Goal: Task Accomplishment & Management: Complete application form

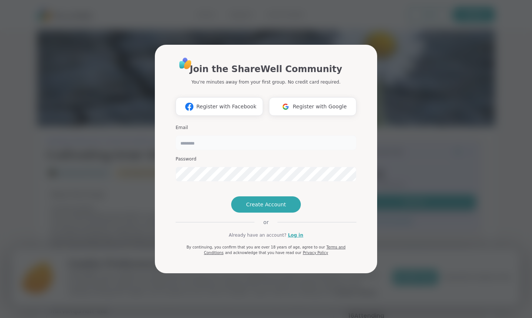
click at [207, 136] on input "email" at bounding box center [266, 143] width 181 height 15
type input "**********"
click at [266, 208] on span "Create Account" at bounding box center [266, 204] width 40 height 7
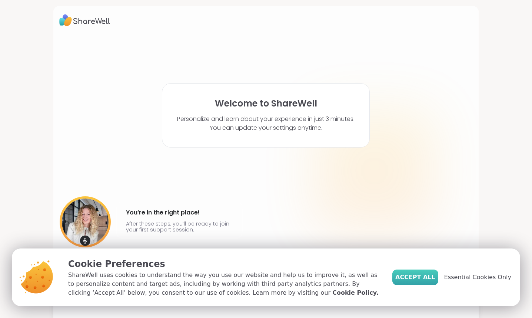
click at [416, 276] on span "Accept All" at bounding box center [415, 277] width 40 height 9
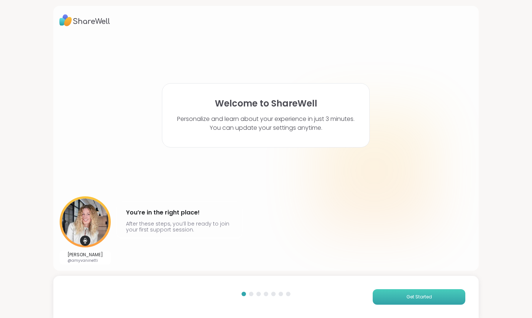
click at [411, 298] on span "Get Started" at bounding box center [419, 297] width 26 height 7
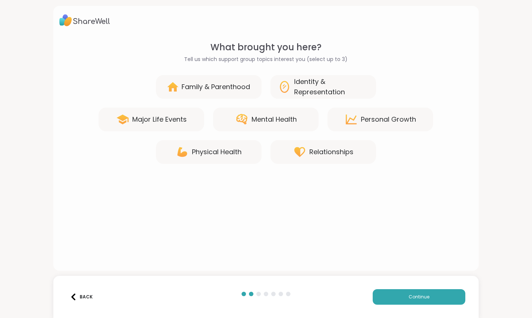
click at [225, 84] on div "Family & Parenthood" at bounding box center [215, 87] width 69 height 10
click at [256, 116] on div "Mental Health" at bounding box center [273, 119] width 45 height 10
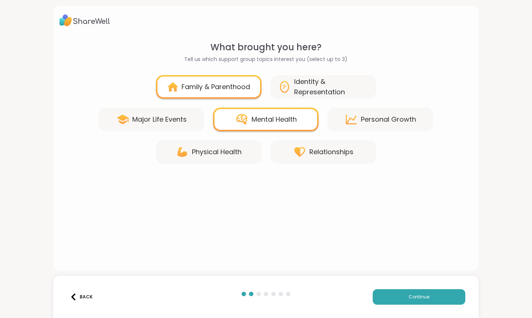
click at [312, 151] on div "Relationships" at bounding box center [331, 152] width 44 height 10
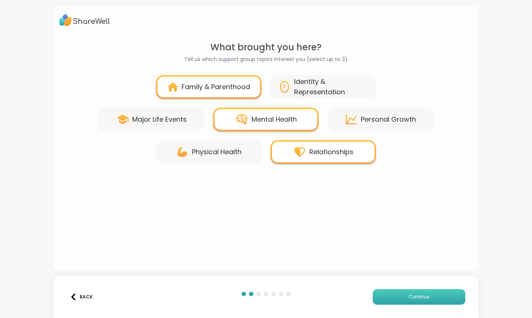
click at [398, 295] on button "Continue" at bounding box center [419, 298] width 93 height 16
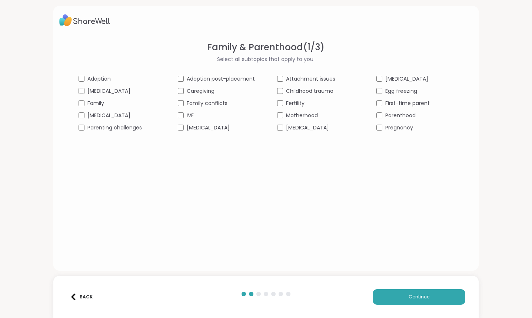
click at [280, 75] on div "Attachment issues" at bounding box center [315, 79] width 77 height 8
click at [415, 300] on span "Continue" at bounding box center [418, 297] width 21 height 7
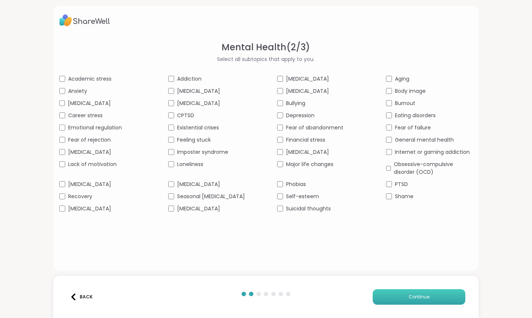
click at [413, 295] on span "Continue" at bounding box center [418, 297] width 21 height 7
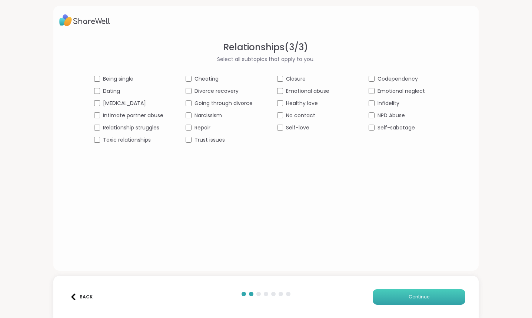
click at [399, 296] on button "Continue" at bounding box center [419, 298] width 93 height 16
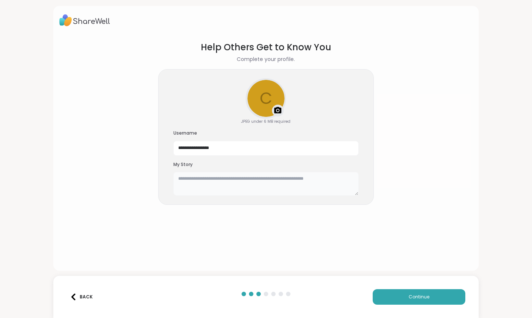
click at [291, 185] on textarea at bounding box center [265, 184] width 185 height 24
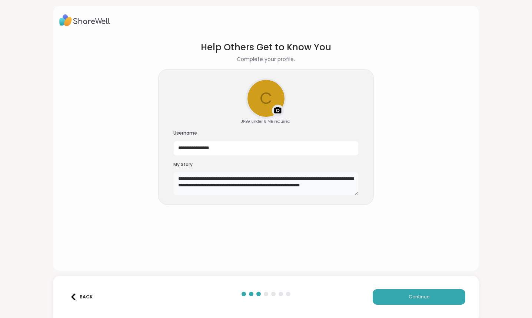
click at [189, 192] on textarea "**********" at bounding box center [265, 184] width 185 height 24
type textarea "**********"
click at [418, 295] on span "Continue" at bounding box center [418, 297] width 21 height 7
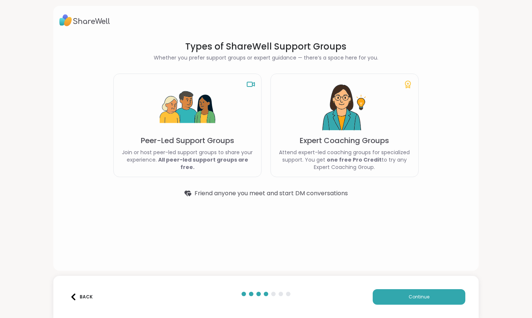
click at [79, 296] on div "Back" at bounding box center [81, 297] width 23 height 7
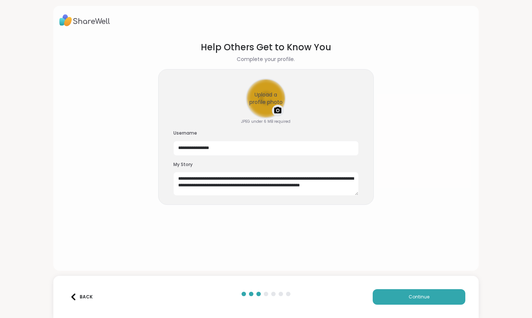
click at [262, 97] on div "Upload a profile photo" at bounding box center [265, 98] width 39 height 39
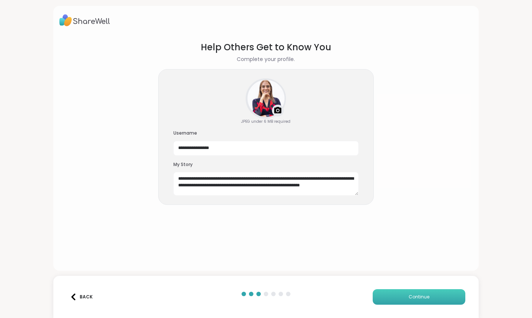
click at [411, 296] on span "Continue" at bounding box center [418, 297] width 21 height 7
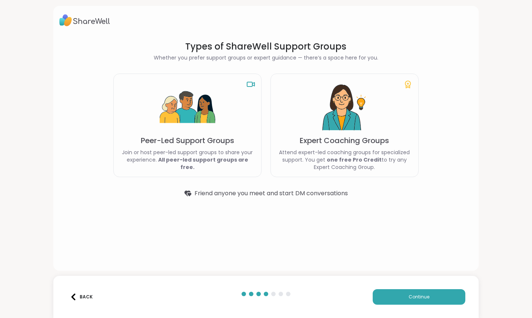
click at [317, 146] on p "Expert Coaching Groups" at bounding box center [344, 141] width 89 height 10
click at [384, 152] on p "Attend expert-led coaching groups for specialized support. You get one free Pro…" at bounding box center [345, 160] width 136 height 22
click at [405, 296] on button "Continue" at bounding box center [419, 298] width 93 height 16
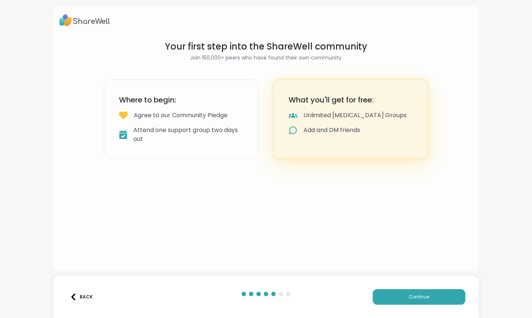
click at [189, 140] on div "Attend one support group two days out" at bounding box center [188, 135] width 110 height 18
click at [418, 297] on span "Continue" at bounding box center [418, 297] width 21 height 7
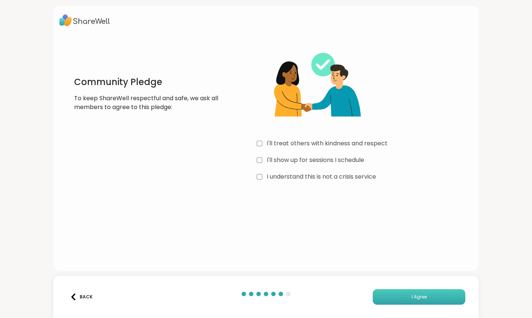
click at [425, 293] on button "I Agree" at bounding box center [419, 298] width 93 height 16
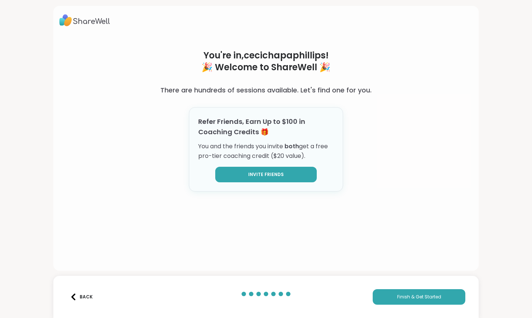
click at [277, 175] on span "Invite Friends" at bounding box center [266, 174] width 36 height 7
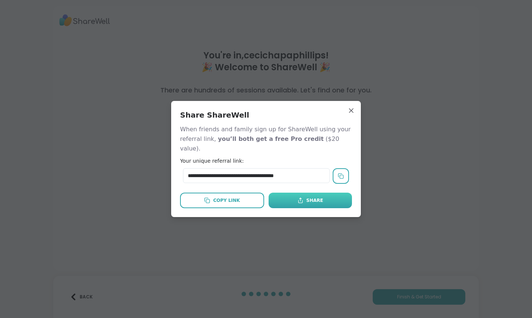
click at [303, 200] on button "Share" at bounding box center [309, 201] width 83 height 16
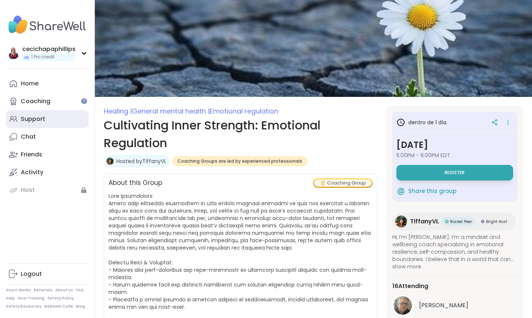
click at [36, 118] on div "Support" at bounding box center [33, 119] width 24 height 8
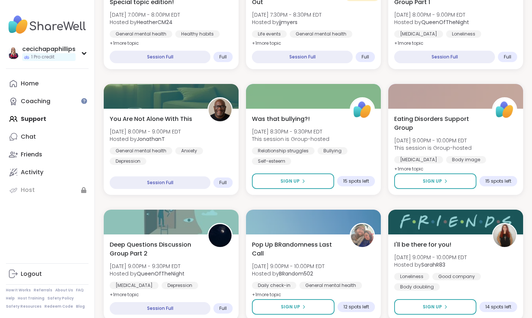
scroll to position [1321, 0]
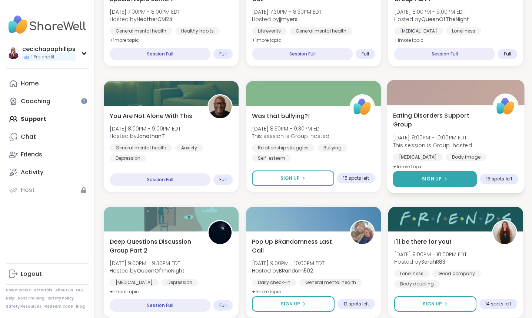
click at [437, 175] on button "Sign Up" at bounding box center [435, 179] width 84 height 16
click at [457, 122] on span "Eating Disorders Support Group" at bounding box center [438, 120] width 91 height 18
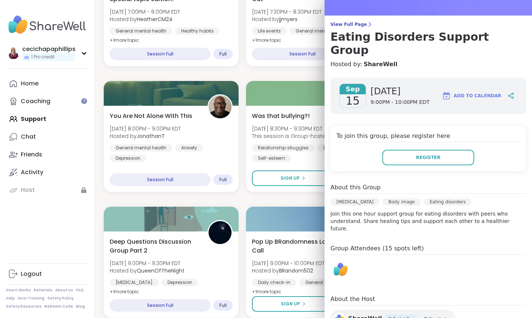
scroll to position [0, 0]
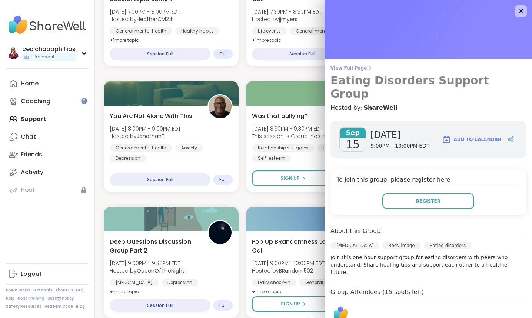
click at [340, 67] on span "View Full Page" at bounding box center [428, 68] width 196 height 6
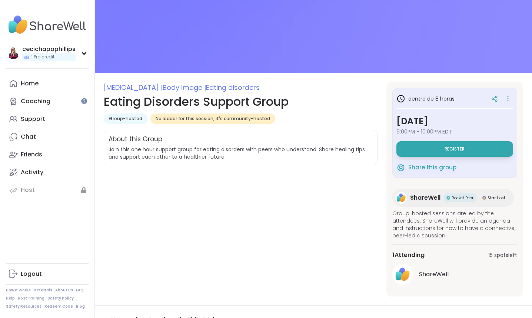
scroll to position [23, 0]
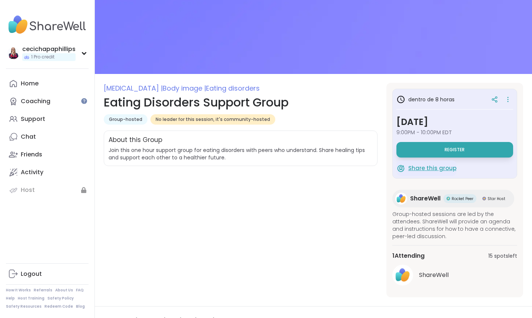
click at [421, 166] on span "Share this group" at bounding box center [432, 168] width 48 height 9
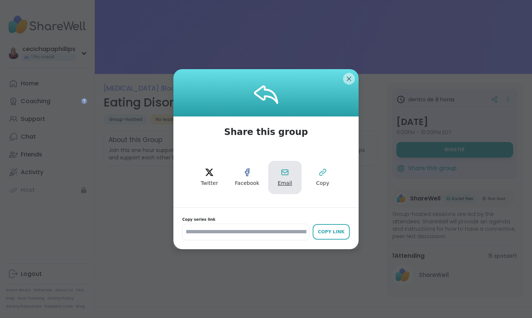
click at [284, 180] on span "Email" at bounding box center [285, 183] width 14 height 7
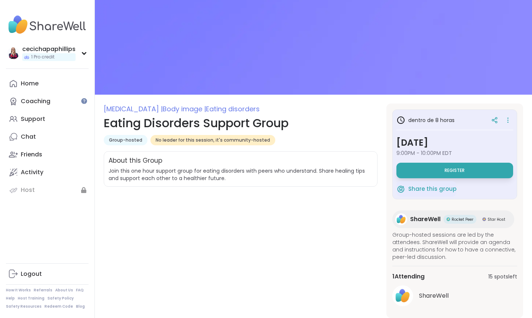
scroll to position [0, 0]
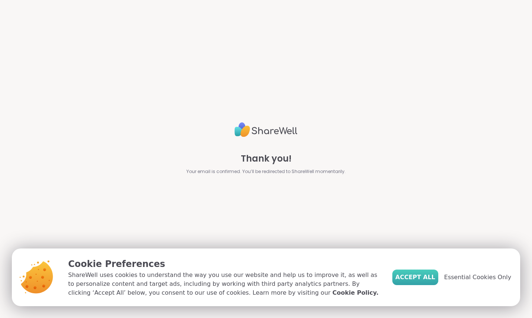
click at [416, 274] on span "Accept All" at bounding box center [415, 277] width 40 height 9
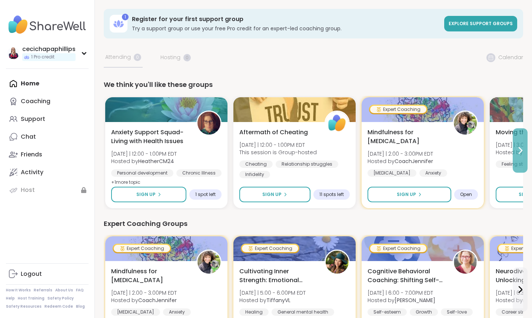
click at [518, 151] on icon at bounding box center [520, 150] width 9 height 9
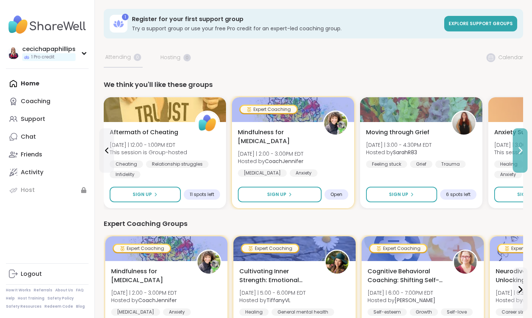
click at [518, 151] on icon at bounding box center [520, 150] width 9 height 9
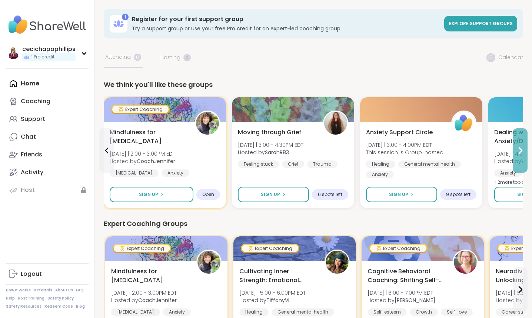
click at [518, 151] on icon at bounding box center [520, 150] width 9 height 9
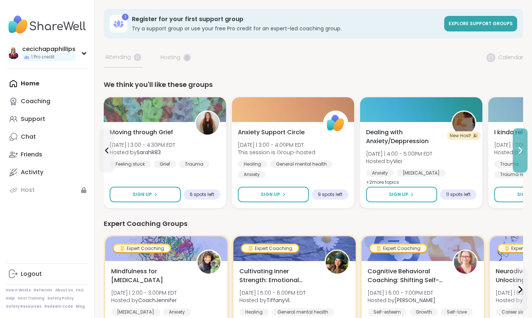
click at [518, 151] on icon at bounding box center [520, 150] width 9 height 9
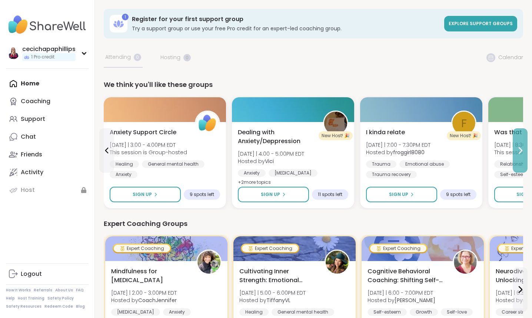
click at [518, 151] on icon at bounding box center [520, 150] width 9 height 9
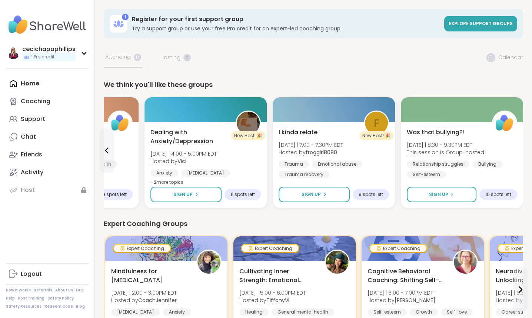
click at [518, 151] on div "Was that bullying?! [DATE] | 8:30 - 9:30PM EDT This session is Group-hosted Rel…" at bounding box center [462, 165] width 122 height 86
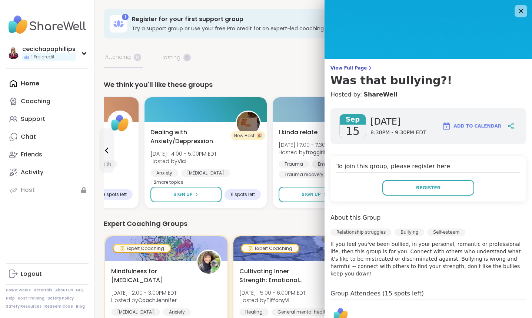
click at [522, 9] on icon at bounding box center [520, 10] width 9 height 9
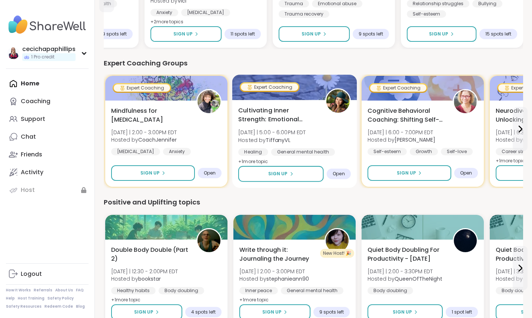
scroll to position [163, 0]
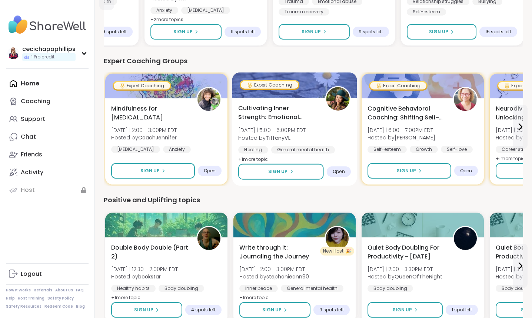
click at [329, 136] on div "Cultivating Inner Strength: Emotional Regulation [DATE] | 5:00 - 6:00PM EDT Hos…" at bounding box center [294, 134] width 113 height 60
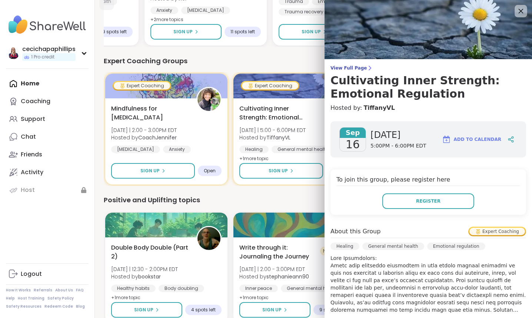
click at [522, 11] on icon at bounding box center [520, 10] width 9 height 9
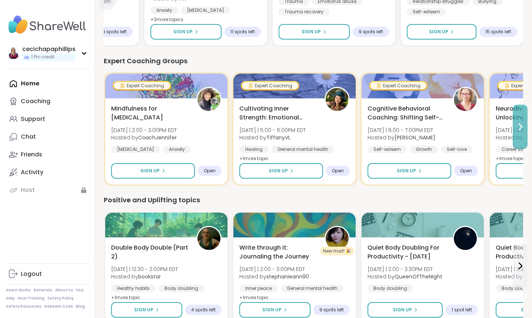
click at [520, 127] on icon at bounding box center [520, 127] width 9 height 9
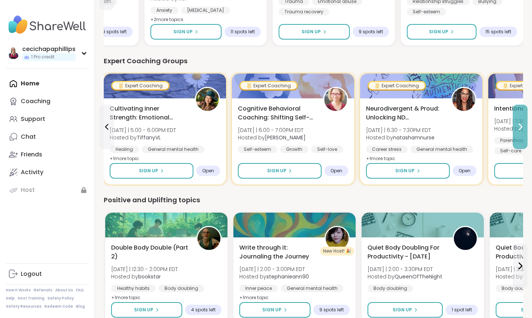
click at [520, 127] on icon at bounding box center [520, 127] width 9 height 9
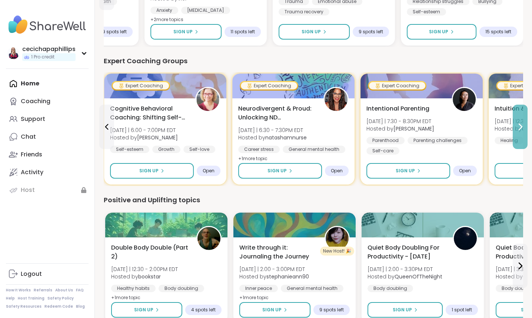
click at [520, 127] on icon at bounding box center [520, 127] width 9 height 9
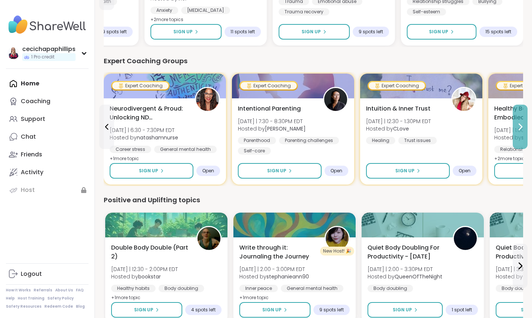
click at [520, 127] on icon at bounding box center [520, 127] width 9 height 9
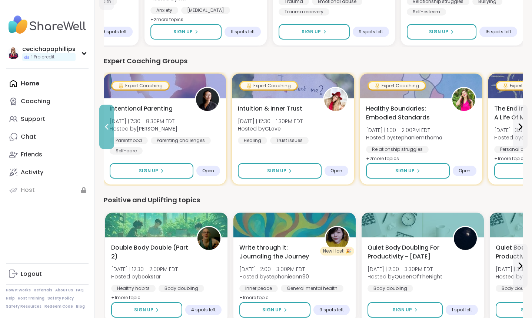
click at [104, 125] on icon at bounding box center [106, 127] width 9 height 9
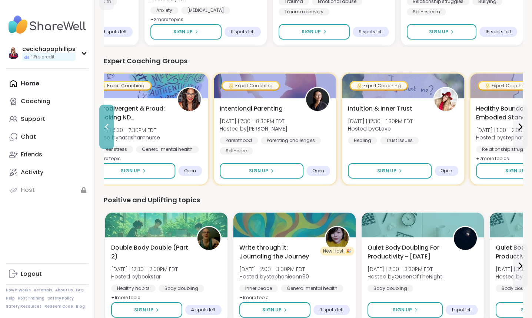
click at [104, 125] on icon at bounding box center [106, 127] width 9 height 9
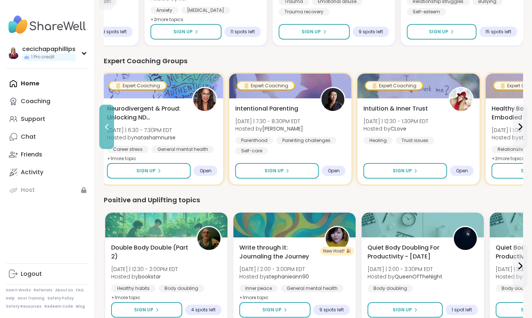
click at [104, 125] on icon at bounding box center [106, 127] width 9 height 9
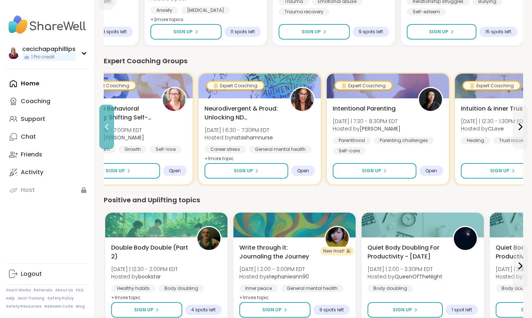
click at [104, 125] on icon at bounding box center [106, 127] width 9 height 9
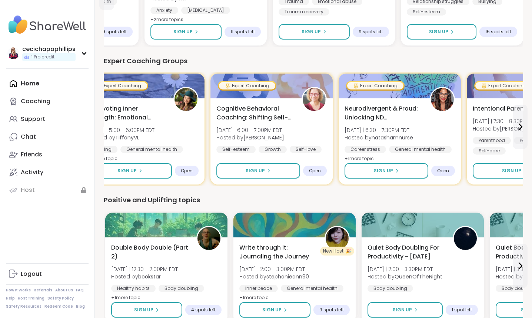
click at [70, 125] on div "Mindfulness for [MEDICAL_DATA] [DATE] | 2:00 - 3:00PM EDT Hosted by CoachJennif…" at bounding box center [15, 133] width 110 height 59
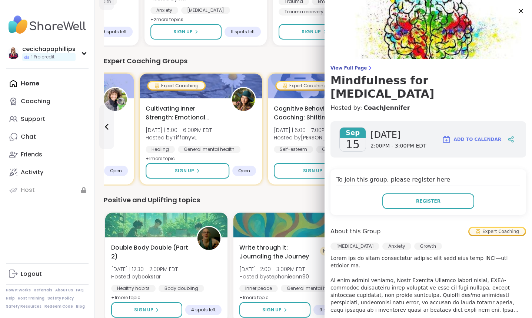
click at [519, 9] on icon at bounding box center [520, 10] width 9 height 9
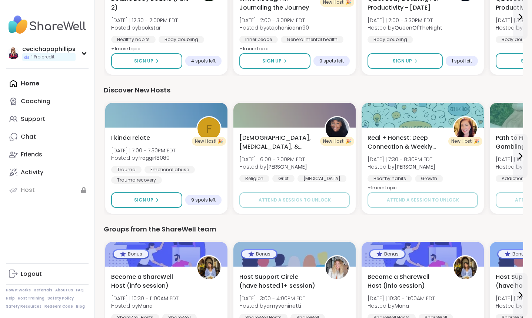
scroll to position [413, 0]
